Goal: Task Accomplishment & Management: Complete application form

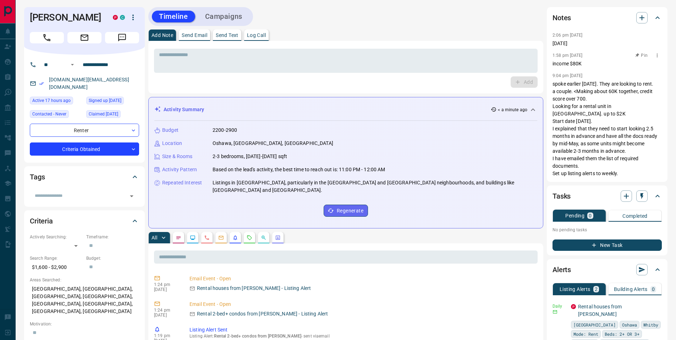
click at [572, 64] on p "income $80K" at bounding box center [607, 63] width 109 height 7
drag, startPoint x: 569, startPoint y: 63, endPoint x: 586, endPoint y: 66, distance: 17.0
click at [586, 66] on p "income $80K" at bounding box center [607, 63] width 109 height 7
drag, startPoint x: 157, startPoint y: 55, endPoint x: 198, endPoint y: 55, distance: 40.5
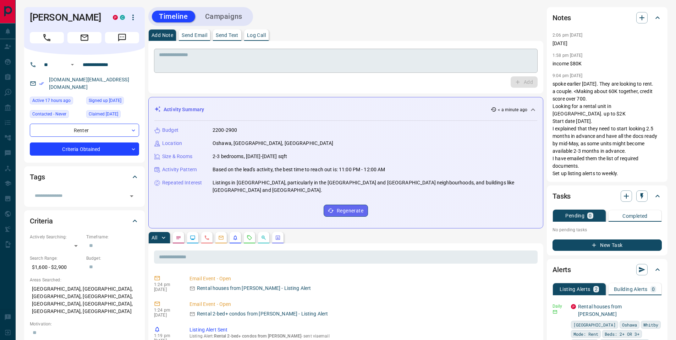
click at [198, 55] on div "* ​" at bounding box center [346, 61] width 384 height 24
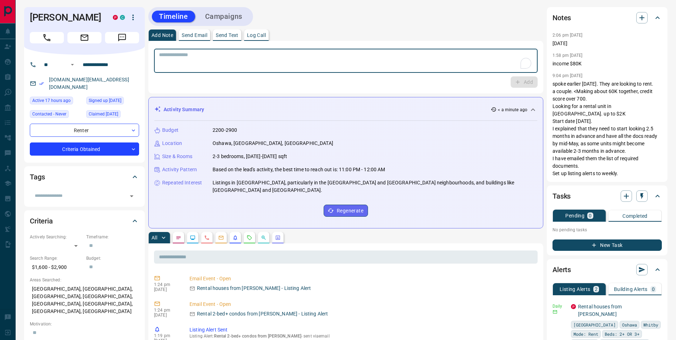
click at [196, 54] on textarea "To enrich screen reader interactions, please activate Accessibility in Grammarl…" at bounding box center [346, 61] width 374 height 18
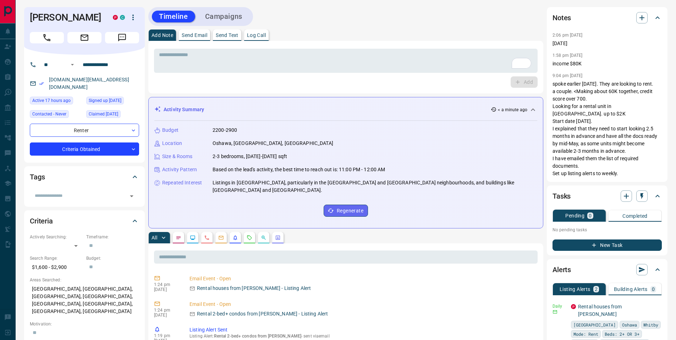
click at [149, 52] on div "* ​ Add" at bounding box center [345, 67] width 395 height 53
drag, startPoint x: 365, startPoint y: 25, endPoint x: 151, endPoint y: 6, distance: 214.5
drag, startPoint x: 148, startPoint y: 6, endPoint x: 266, endPoint y: 18, distance: 119.5
